Goal: Task Accomplishment & Management: Complete application form

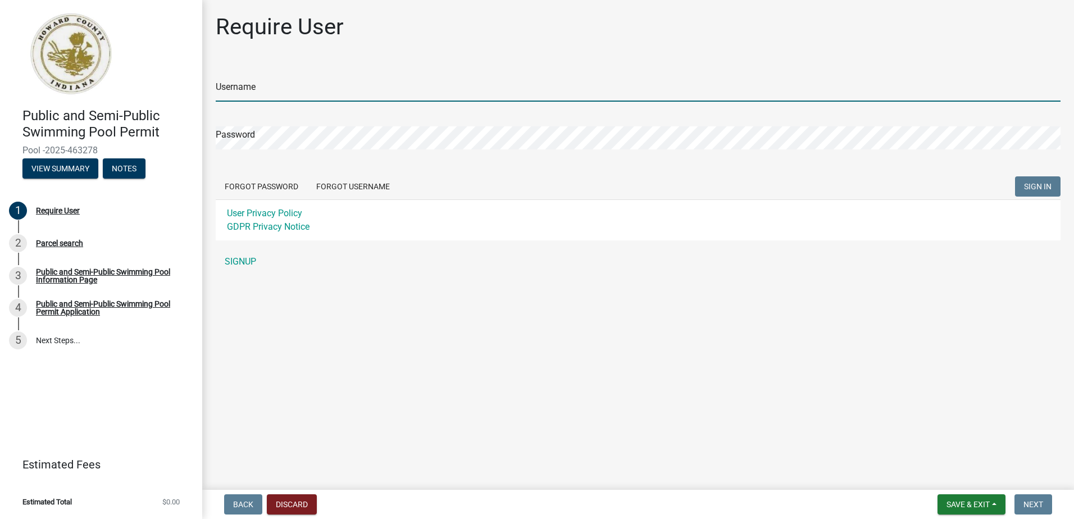
type input "[GEOGRAPHIC_DATA]"
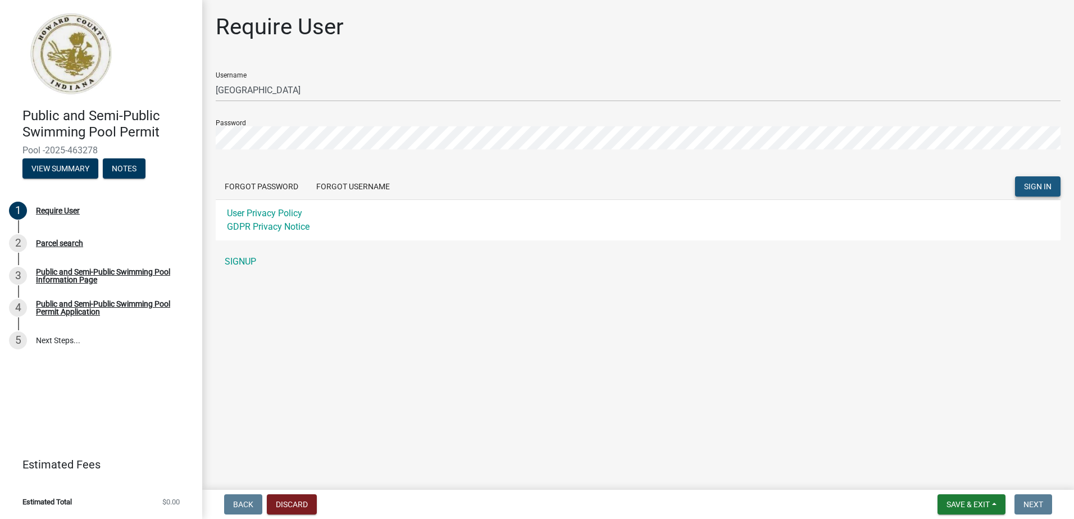
click at [1032, 185] on span "SIGN IN" at bounding box center [1038, 186] width 28 height 9
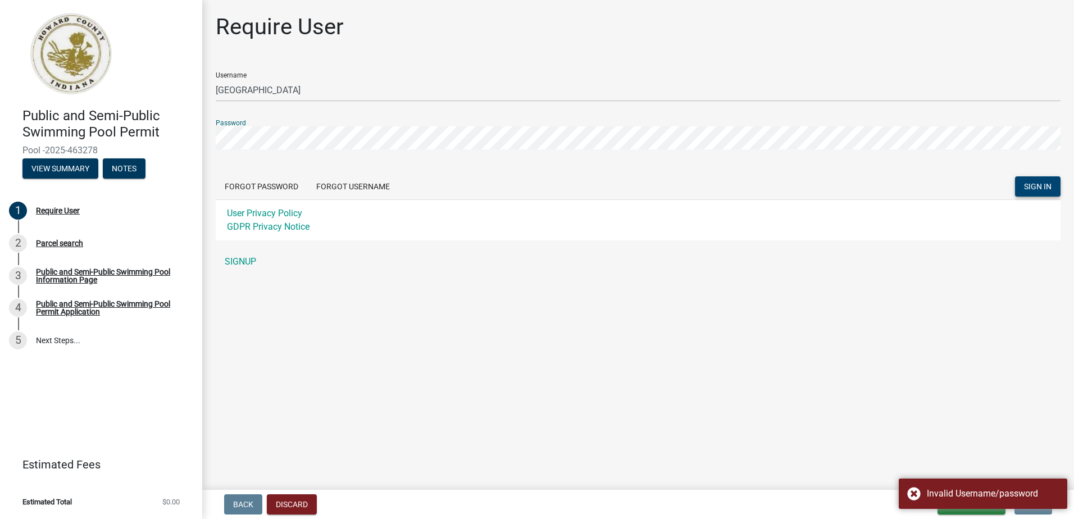
click at [0, 109] on html "Internet Explorer does NOT work with GeoPermits. Get a new browser for more sec…" at bounding box center [537, 259] width 1074 height 519
click at [1015, 176] on button "SIGN IN" at bounding box center [1037, 186] width 45 height 20
click at [298, 499] on button "Discard" at bounding box center [292, 504] width 50 height 20
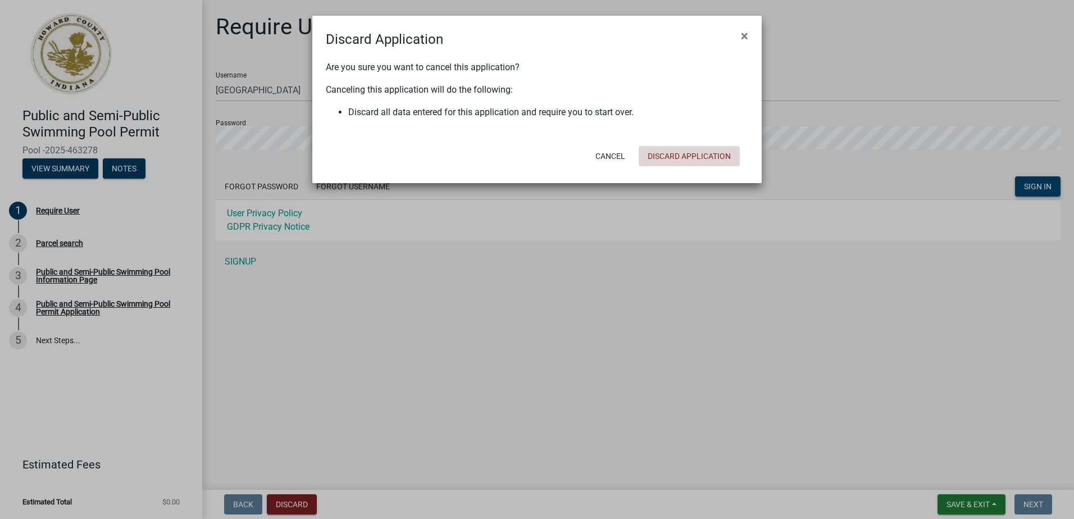
click at [691, 157] on button "Discard Application" at bounding box center [688, 156] width 101 height 20
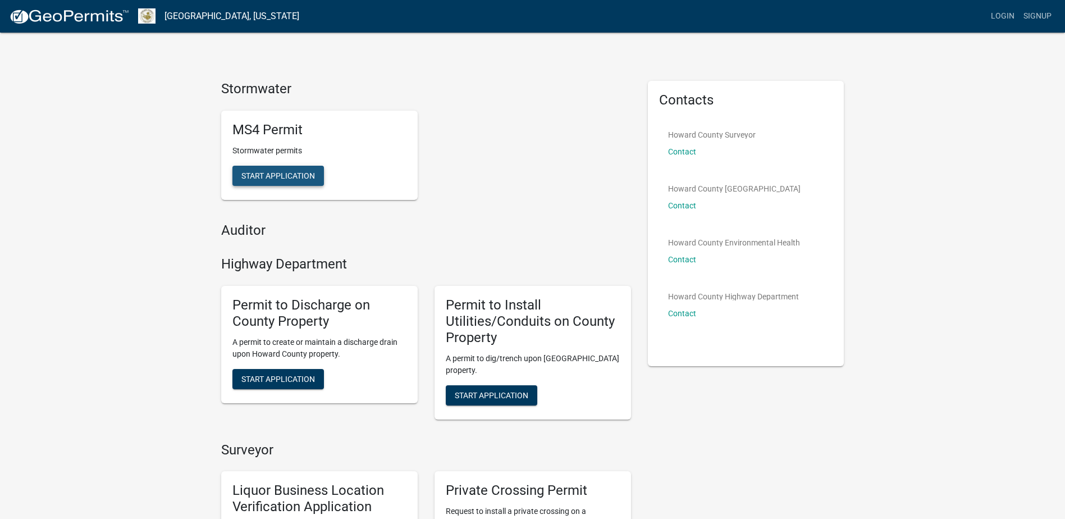
click at [291, 171] on span "Start Application" at bounding box center [278, 175] width 74 height 9
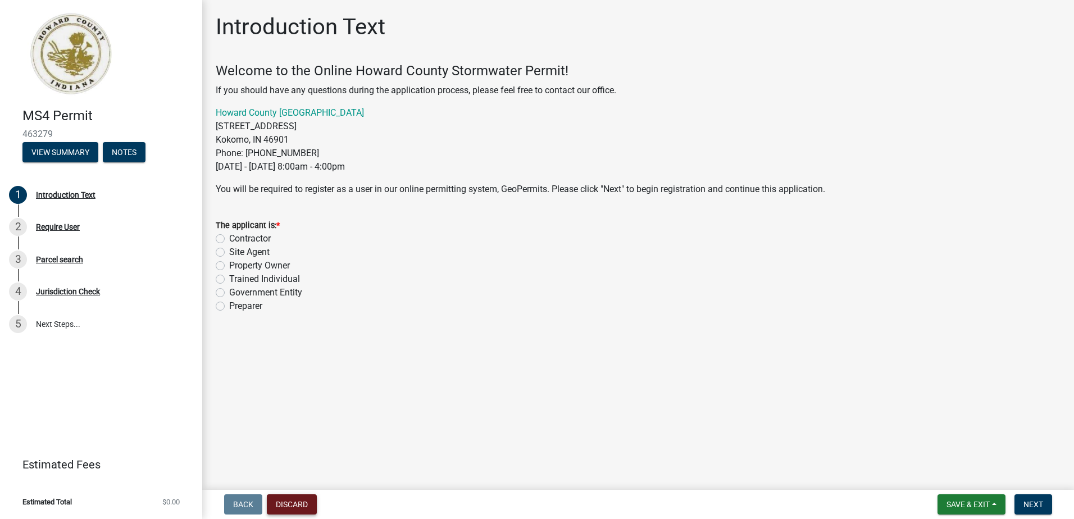
click at [303, 505] on button "Discard" at bounding box center [292, 504] width 50 height 20
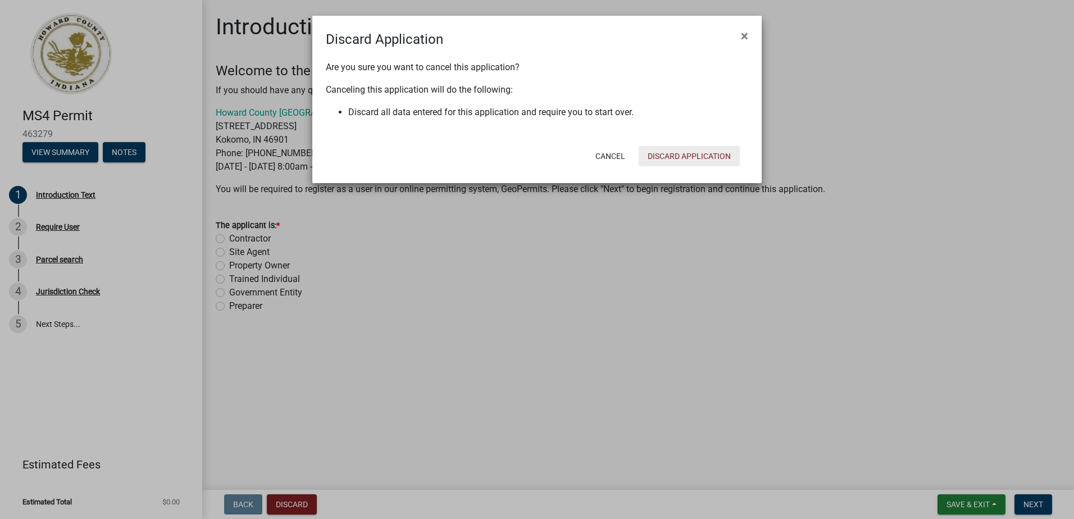
click at [683, 157] on button "Discard Application" at bounding box center [688, 156] width 101 height 20
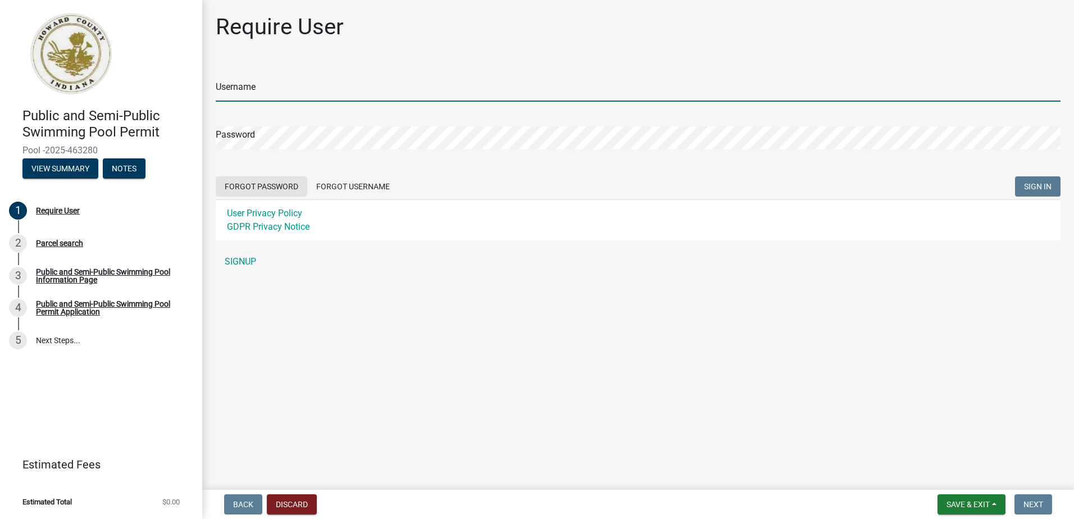
type input "[GEOGRAPHIC_DATA]"
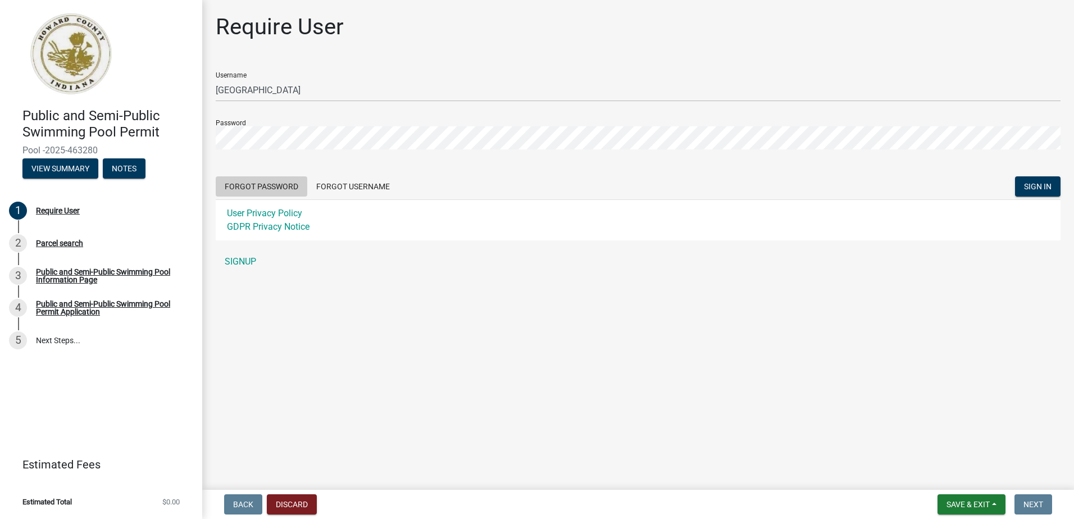
click at [281, 183] on button "Forgot Password" at bounding box center [262, 186] width 92 height 20
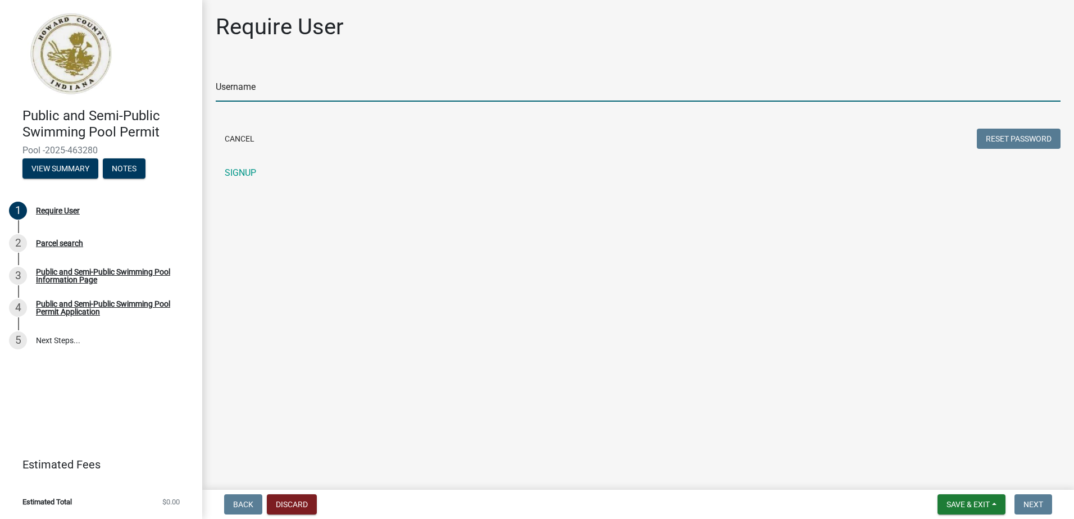
click at [277, 93] on input "Username" at bounding box center [638, 90] width 844 height 23
type input "[GEOGRAPHIC_DATA]"
click at [1018, 141] on button "Reset Password" at bounding box center [1018, 139] width 84 height 20
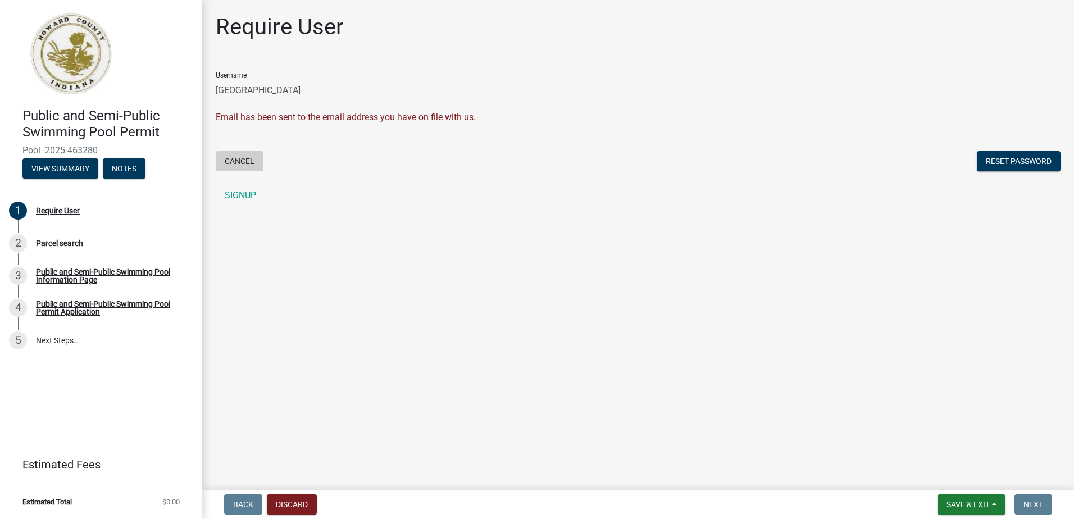
click at [237, 163] on button "Cancel" at bounding box center [240, 161] width 48 height 20
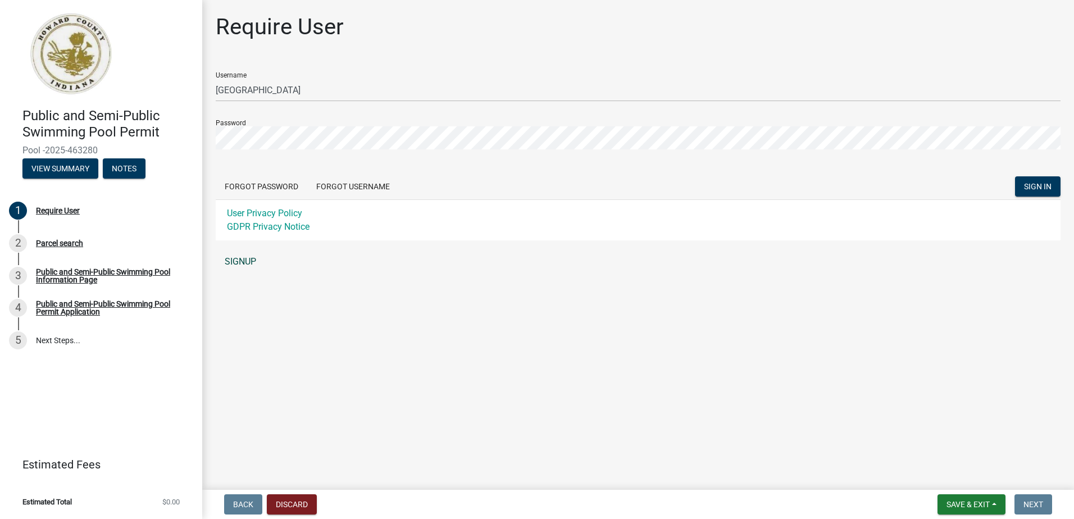
click at [244, 262] on link "SIGNUP" at bounding box center [638, 261] width 844 height 22
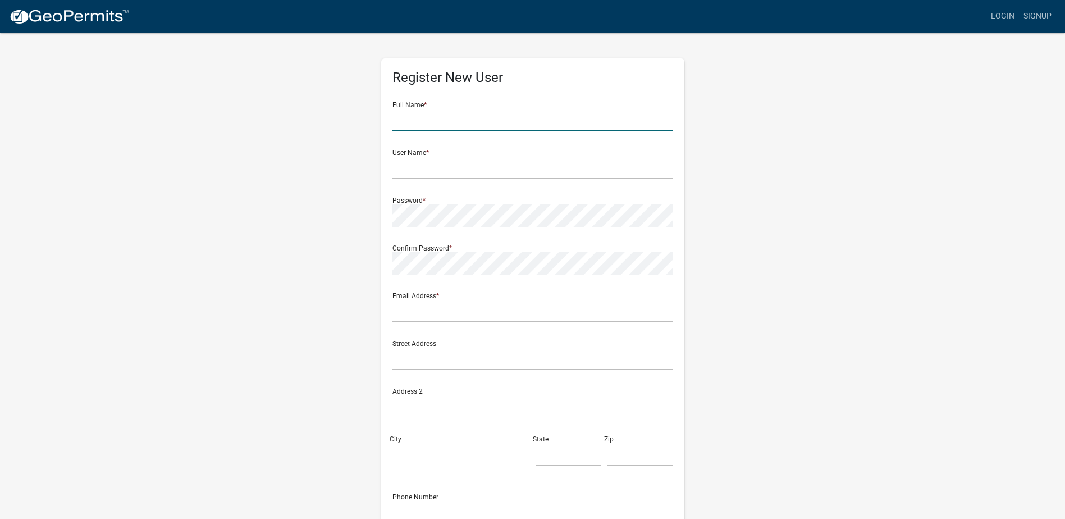
click at [450, 127] on input "text" at bounding box center [532, 119] width 281 height 23
type input "[GEOGRAPHIC_DATA] Apartments"
type input "Amberwood2864"
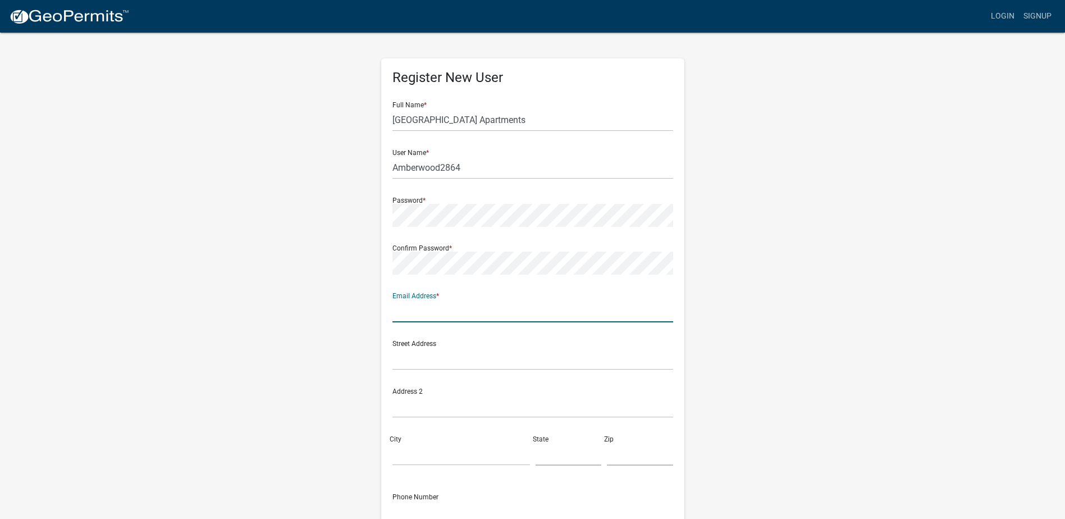
click at [672, 302] on input "text" at bounding box center [532, 310] width 281 height 23
type input "[EMAIL_ADDRESS][DOMAIN_NAME]"
type input "[STREET_ADDRESS]"
type input "Kokomo"
type input "IN"
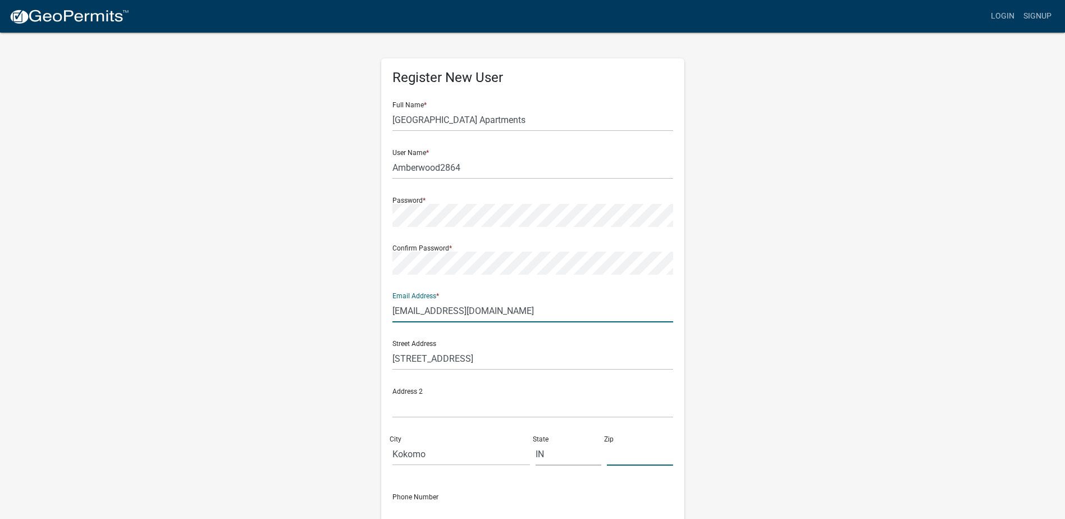
type input "46901"
type input "7654529510"
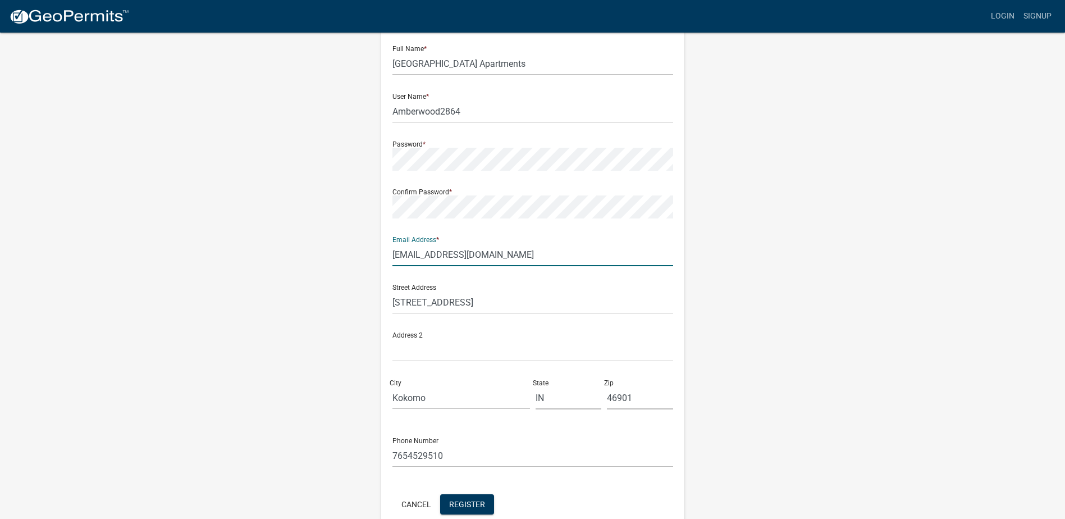
scroll to position [113, 0]
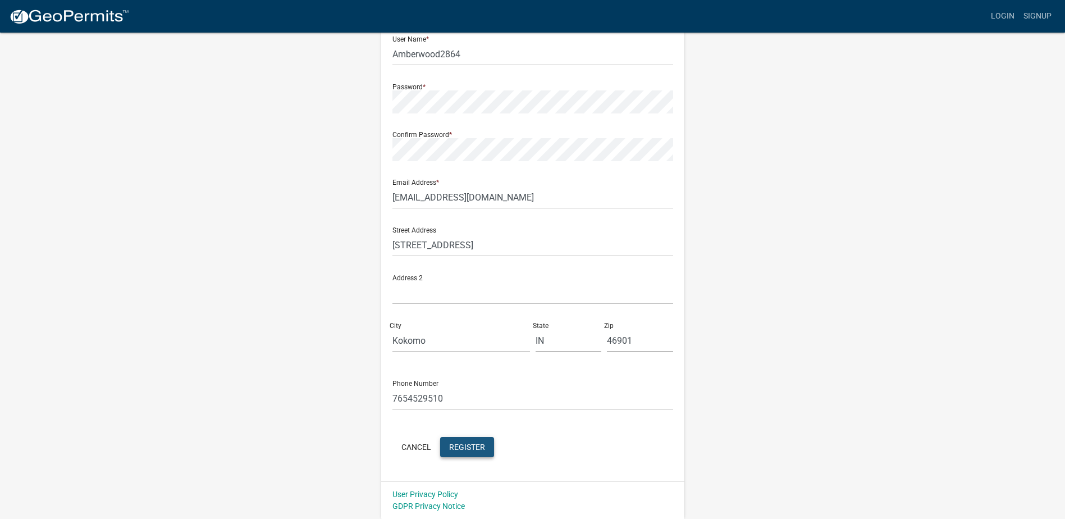
click at [482, 442] on span "Register" at bounding box center [467, 446] width 36 height 9
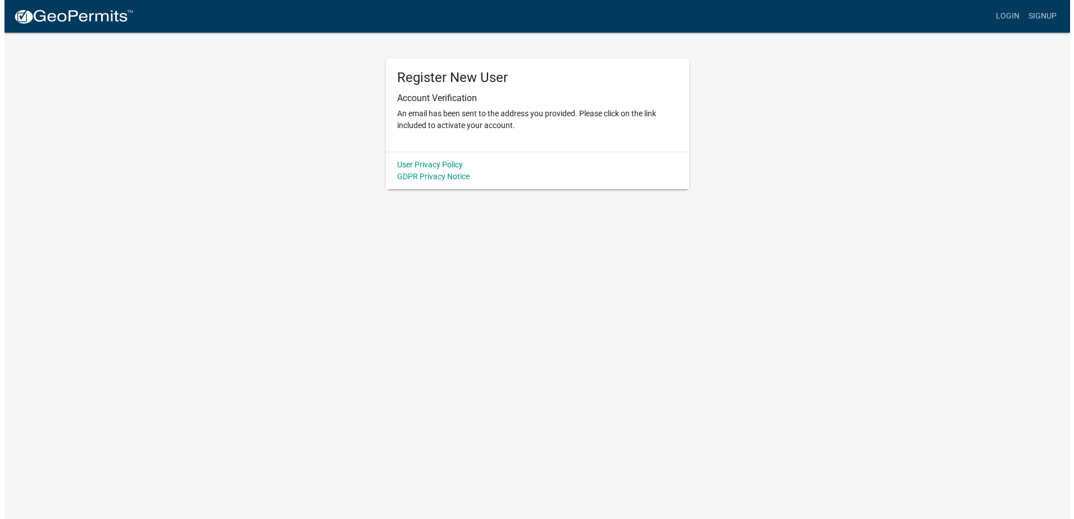
scroll to position [0, 0]
